Goal: Task Accomplishment & Management: Manage account settings

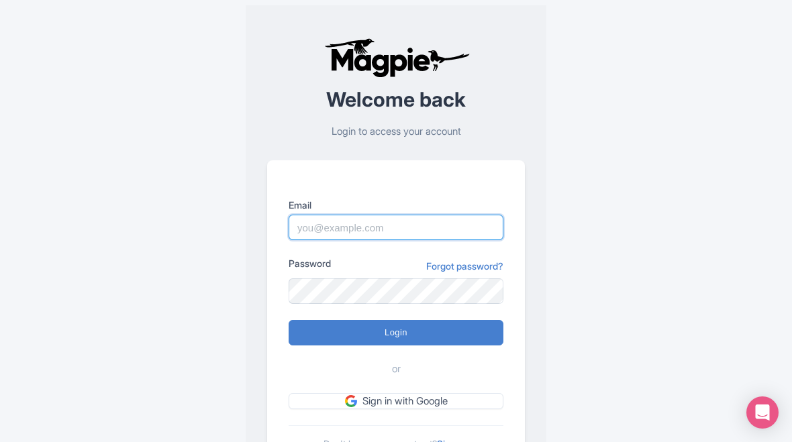
click at [394, 221] on input "Email" at bounding box center [396, 228] width 215 height 26
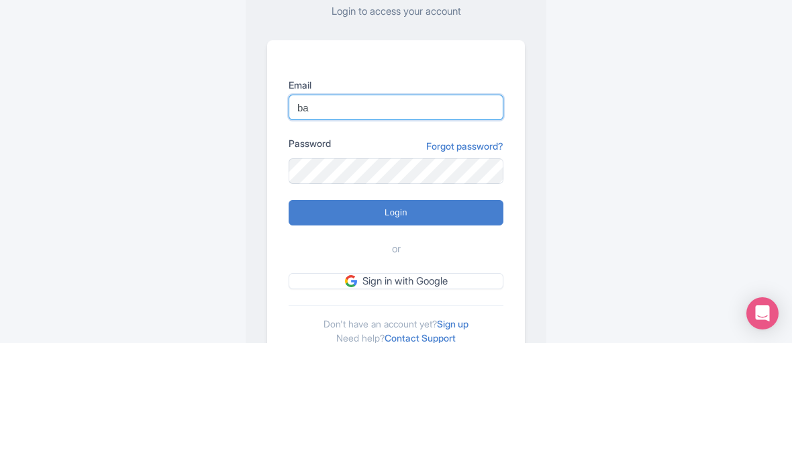
type input "b"
click at [431, 215] on input "Balo African Safaris" at bounding box center [396, 228] width 215 height 26
type input "[EMAIL_ADDRESS][DOMAIN_NAME]"
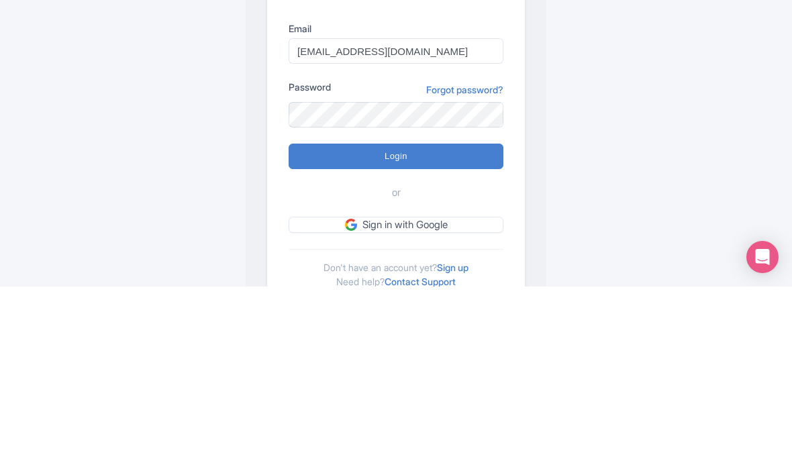
click at [439, 320] on input "Login" at bounding box center [396, 333] width 215 height 26
type input "Logging in..."
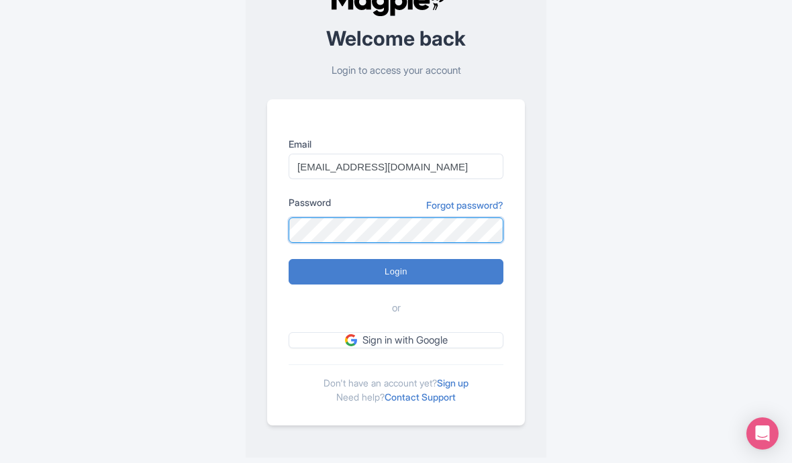
scroll to position [60, 0]
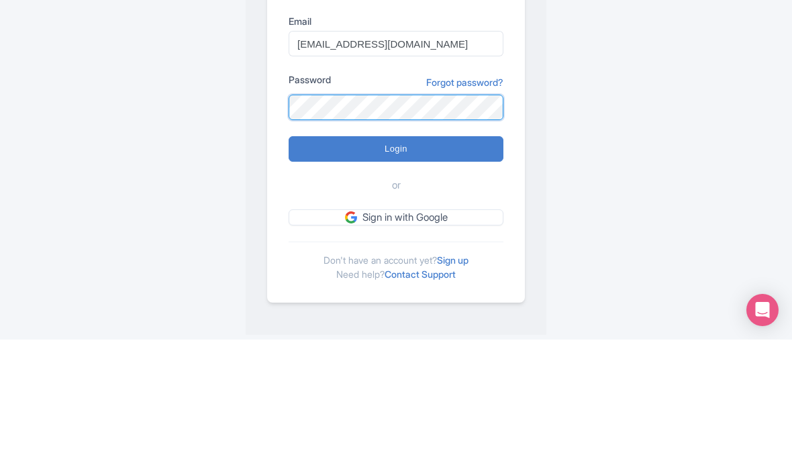
click at [428, 260] on input "Login" at bounding box center [396, 273] width 215 height 26
type input "Logging in..."
